Goal: Navigation & Orientation: Go to known website

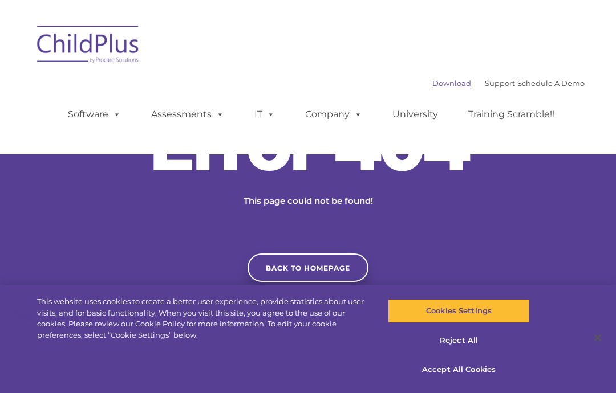
click at [445, 82] on link "Download" at bounding box center [451, 83] width 39 height 9
click at [212, 123] on link "Assessments" at bounding box center [188, 114] width 96 height 23
click at [221, 50] on div "Download Support | Schedule A Demo  MENU MENU Software ChildPlus: The original…" at bounding box center [307, 77] width 553 height 120
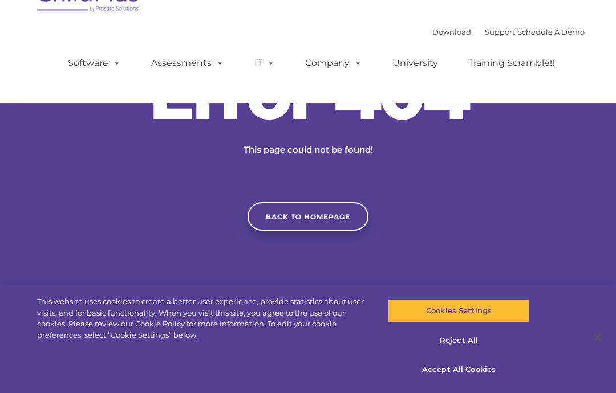
scroll to position [55, 0]
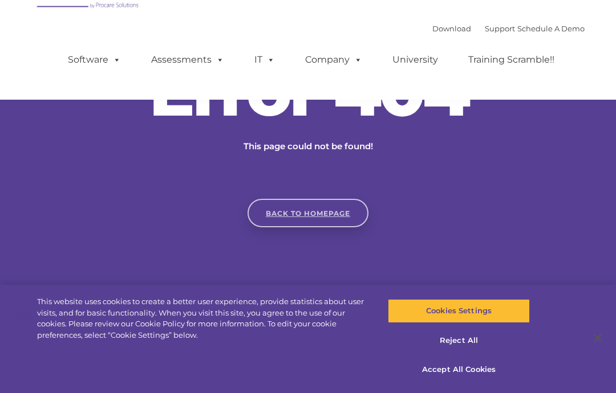
click at [339, 227] on link "Back to homepage" at bounding box center [307, 213] width 121 height 29
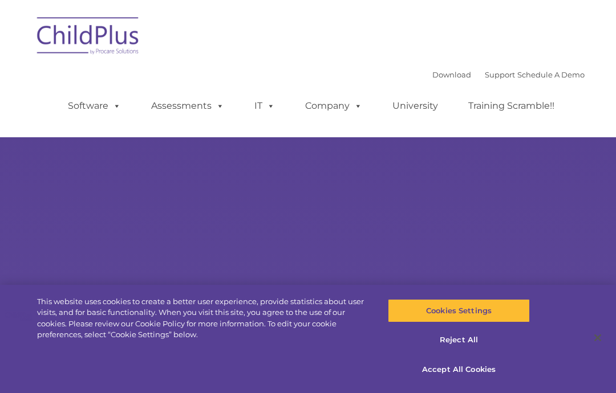
type input ""
select select "MEDIUM"
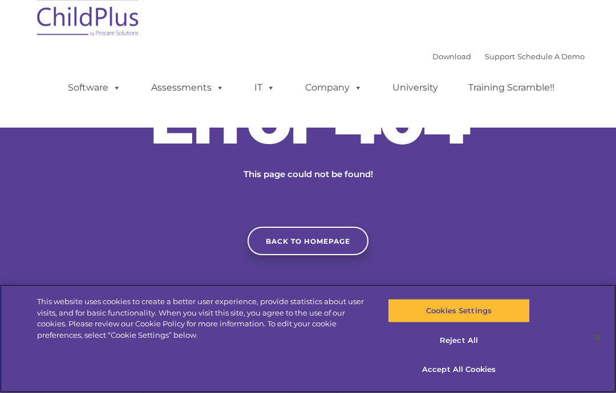
scroll to position [37, 0]
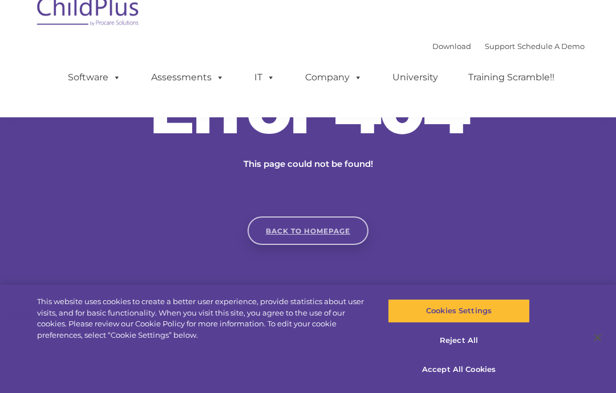
click at [358, 245] on link "Back to homepage" at bounding box center [307, 231] width 121 height 29
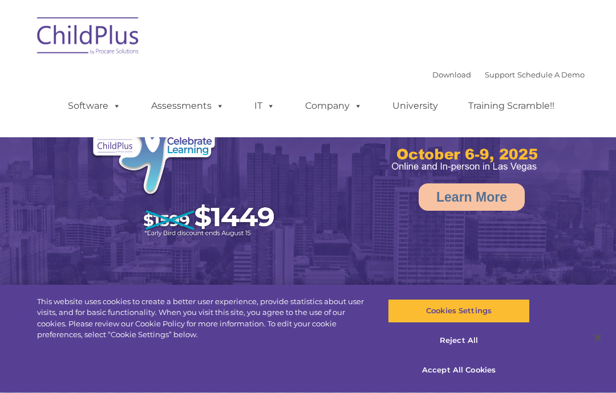
select select "MEDIUM"
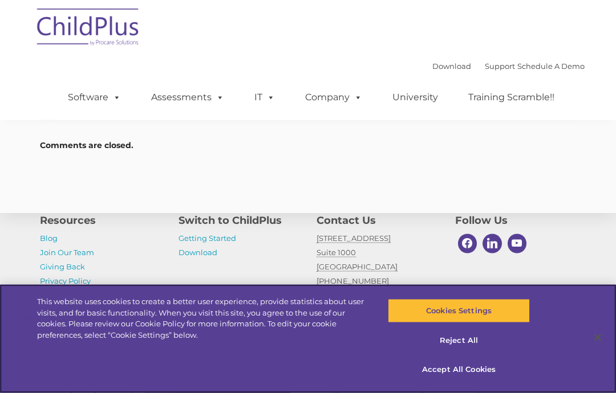
scroll to position [1768, 0]
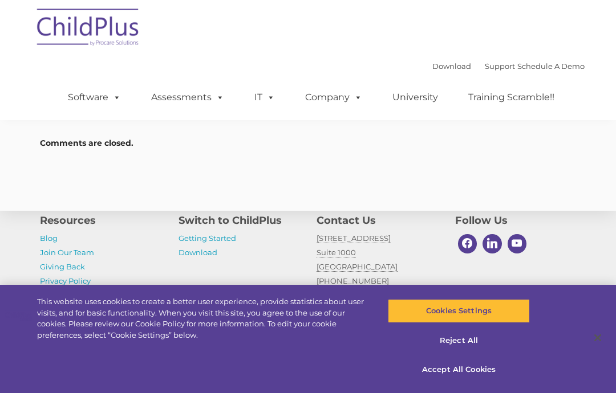
click at [127, 34] on img at bounding box center [88, 29] width 114 height 57
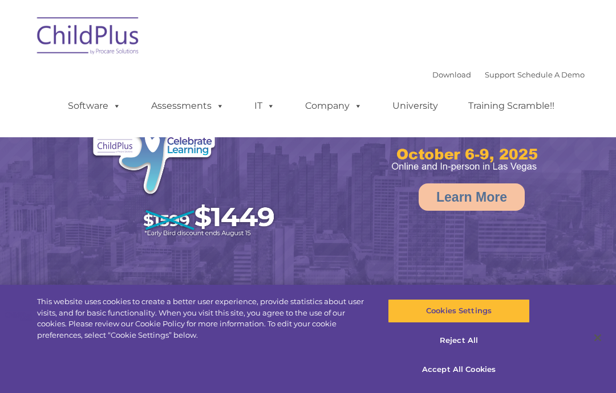
select select "MEDIUM"
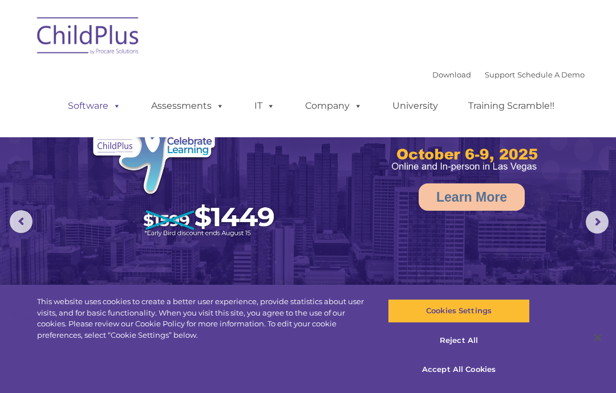
click at [110, 104] on span at bounding box center [114, 105] width 13 height 11
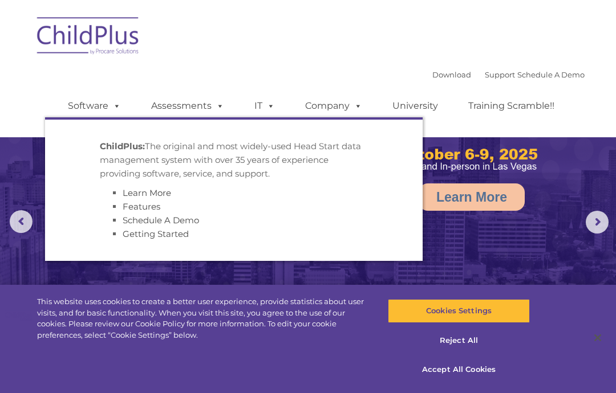
click at [294, 47] on div "Download Support | Schedule A Demo  MENU MENU Software ChildPlus: The original…" at bounding box center [307, 69] width 553 height 120
